Goal: Task Accomplishment & Management: Use online tool/utility

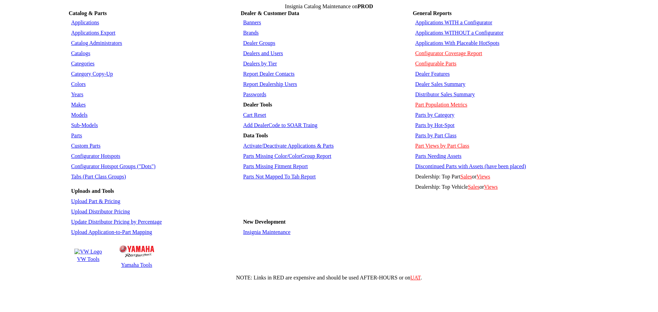
click at [85, 21] on link "Applications" at bounding box center [85, 23] width 28 height 6
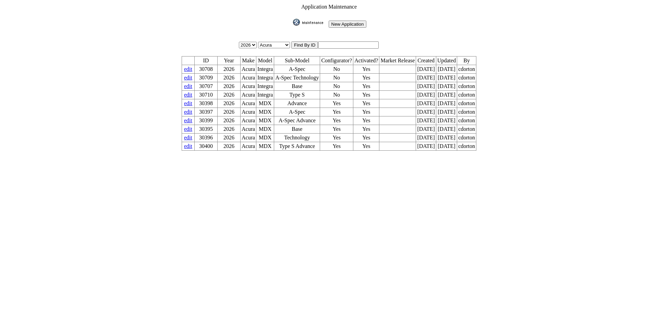
click at [340, 43] on input "text" at bounding box center [348, 44] width 61 height 7
type input "3"
click at [292, 26] on input "image" at bounding box center [292, 26] width 0 height 0
click at [327, 44] on input "3" at bounding box center [348, 44] width 61 height 7
type input "30530"
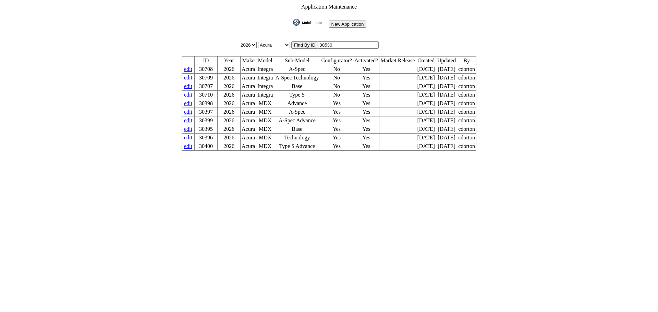
click at [292, 26] on input "image" at bounding box center [292, 26] width 0 height 0
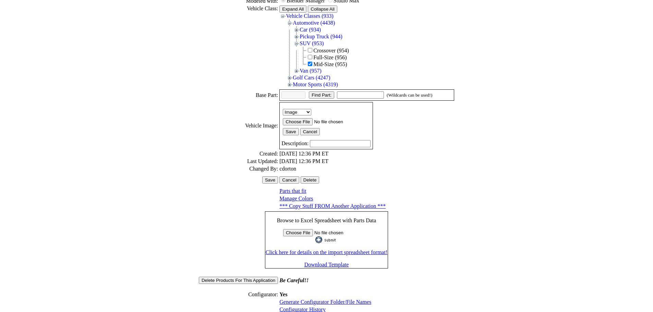
scroll to position [110, 0]
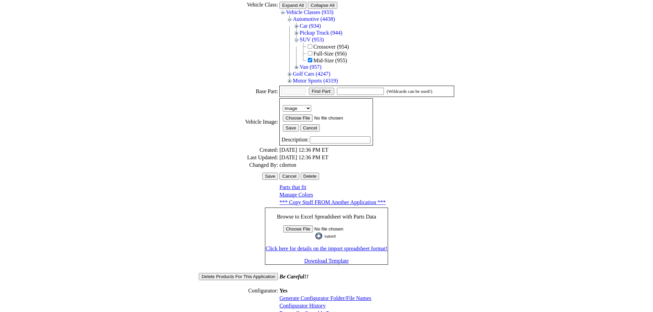
click at [297, 303] on link "Configurator History" at bounding box center [302, 306] width 46 height 6
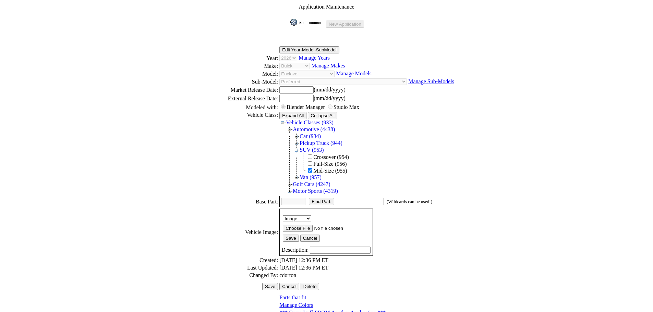
scroll to position [110, 0]
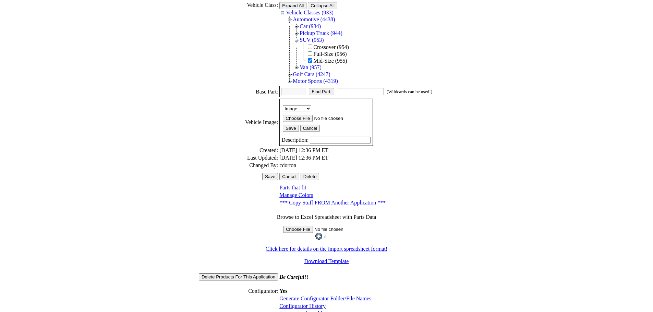
click at [308, 296] on link "Generate Configurator Folder/File Names" at bounding box center [325, 299] width 92 height 6
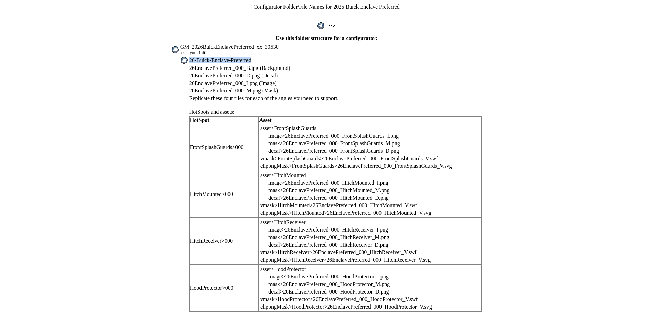
drag, startPoint x: 205, startPoint y: 53, endPoint x: 271, endPoint y: 55, distance: 65.8
click at [271, 57] on td "26-Buick-Enclave-Preferred" at bounding box center [335, 61] width 293 height 8
copy span "26-Buick-Enclave-Preferred"
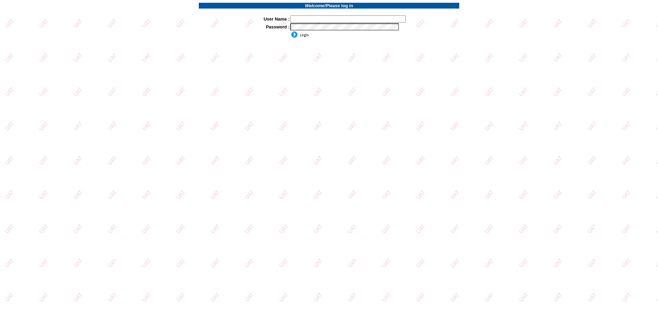
click at [346, 17] on input "text" at bounding box center [347, 18] width 115 height 7
type input "sdakes"
click at [306, 35] on input "image" at bounding box center [299, 34] width 18 height 7
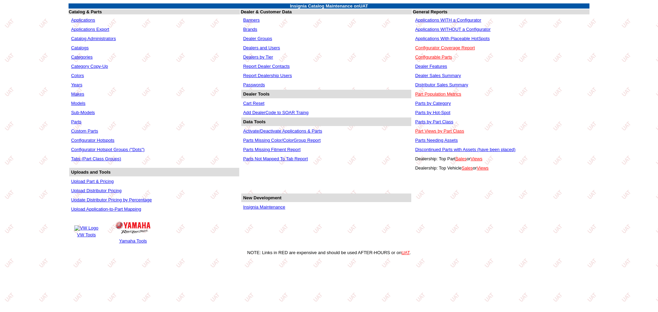
click at [447, 29] on link "Applications WITHOUT a Configurator" at bounding box center [452, 29] width 75 height 5
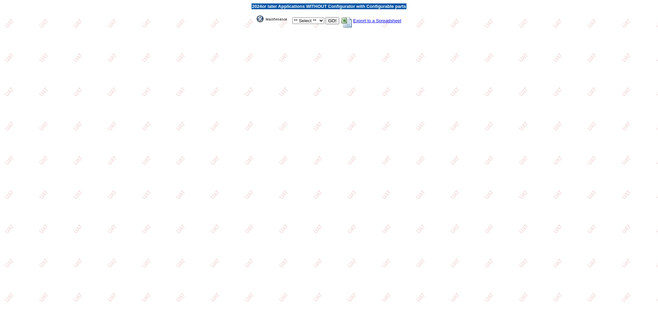
click at [317, 21] on select "** Select ** Acura Alfa Romeo Audi Bentley BMW DoubleTake [PERSON_NAME] Honda H…" at bounding box center [308, 20] width 32 height 7
select select "1"
click at [292, 17] on select "** Select ** Acura Alfa Romeo Audi Bentley BMW DoubleTake [PERSON_NAME] Honda H…" at bounding box center [308, 20] width 32 height 7
click at [329, 18] on input "GO!" at bounding box center [332, 20] width 14 height 7
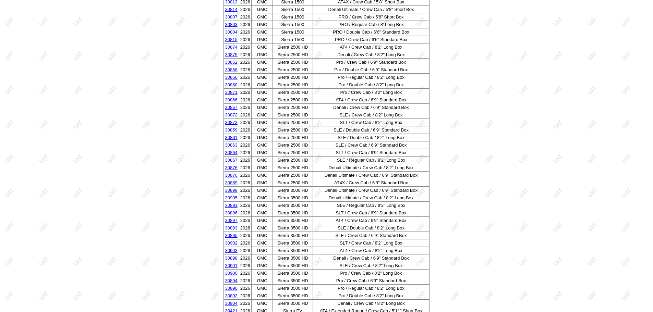
scroll to position [1275, 0]
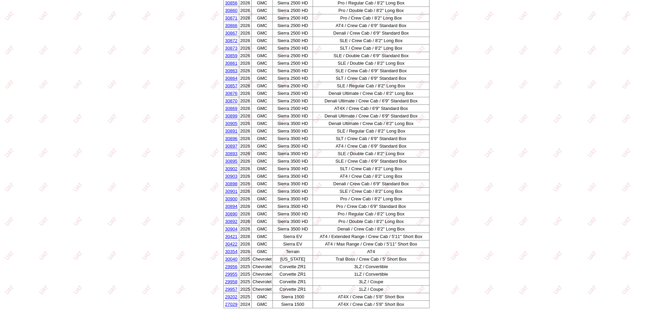
click at [230, 259] on link "30040" at bounding box center [231, 259] width 12 height 5
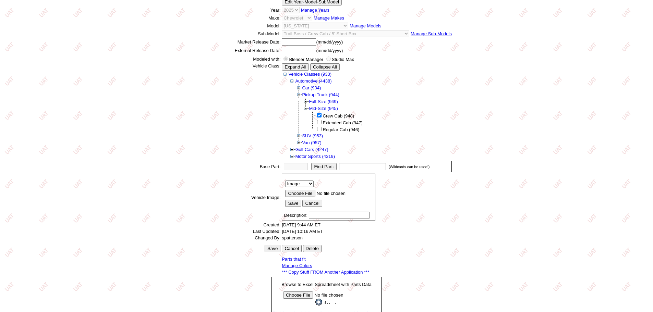
scroll to position [109, 0]
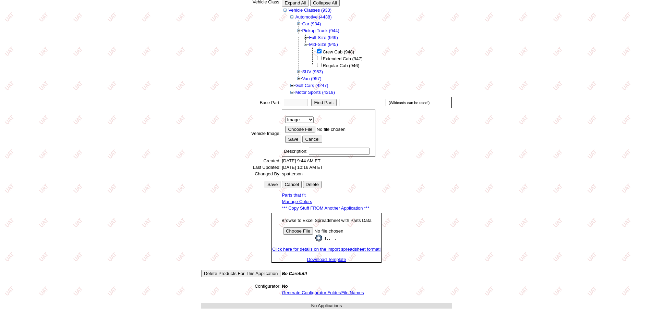
click at [325, 206] on link "*** Copy Stuff FROM Another Application ***" at bounding box center [325, 208] width 87 height 5
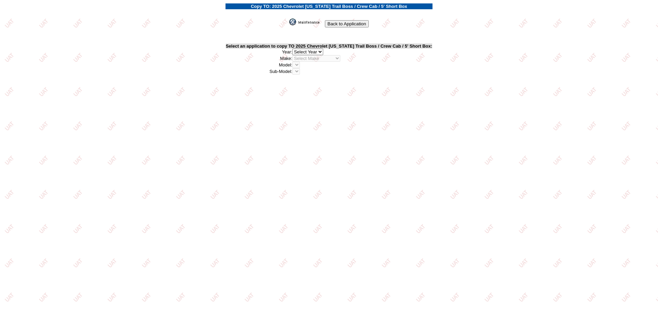
click at [323, 51] on select "2026 2025 2024 2023 2022 2021 2020 2019 2018 2017 2016 2015 2014 2013 2012 2011…" at bounding box center [307, 52] width 31 height 7
select select "42"
click at [295, 49] on select "2026 2025 2024 2023 2022 2021 2020 2019 2018 2017 2016 2015 2014 2013 2012 2011…" at bounding box center [307, 52] width 31 height 7
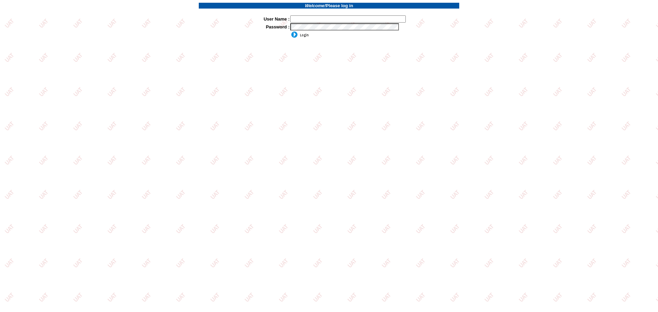
click at [315, 16] on input "text" at bounding box center [347, 18] width 115 height 7
type input "sdakes"
click at [310, 18] on input "sdakes" at bounding box center [347, 18] width 115 height 7
click at [298, 36] on input "image" at bounding box center [299, 34] width 18 height 7
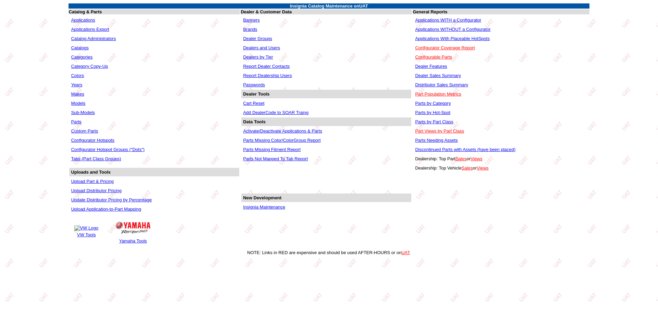
click at [437, 30] on link "Applications WITHOUT a Configurator" at bounding box center [452, 29] width 75 height 5
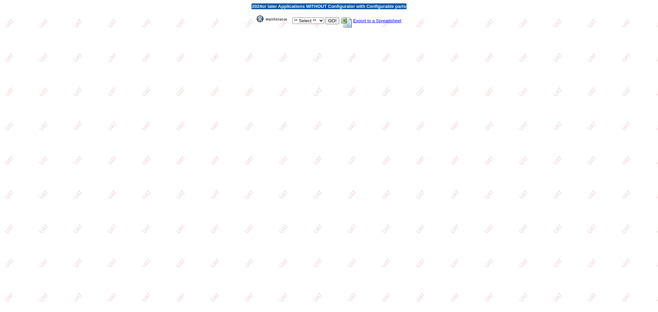
drag, startPoint x: 303, startPoint y: 17, endPoint x: 302, endPoint y: 21, distance: 3.9
click at [303, 17] on select "** Select ** Acura Alfa Romeo Audi Bentley BMW DoubleTake [PERSON_NAME] Honda H…" at bounding box center [308, 20] width 32 height 7
select select "1"
click at [292, 17] on select "** Select ** Acura Alfa Romeo Audi Bentley BMW DoubleTake Ford GM Honda Hyundai…" at bounding box center [308, 20] width 32 height 7
click at [330, 21] on input "GO!" at bounding box center [332, 20] width 14 height 7
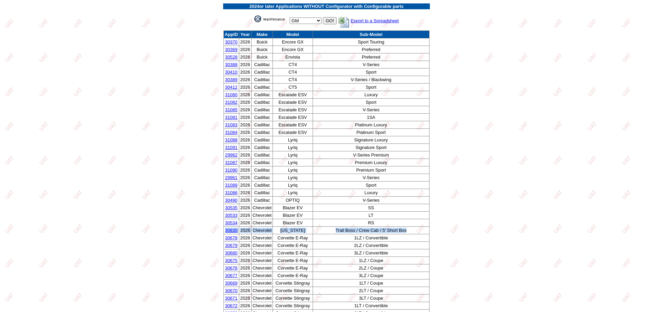
drag, startPoint x: 409, startPoint y: 229, endPoint x: 224, endPoint y: 233, distance: 185.4
click at [224, 233] on tr "30830 2026 Chevrolet Colorado Trail Boss / Crew Cab / 5' Short Box" at bounding box center [326, 231] width 206 height 8
copy tr "30830 2026 Chevrolet Colorado Trail Boss / Crew Cab / 5' Short Box"
